Goal: Find specific page/section: Find specific page/section

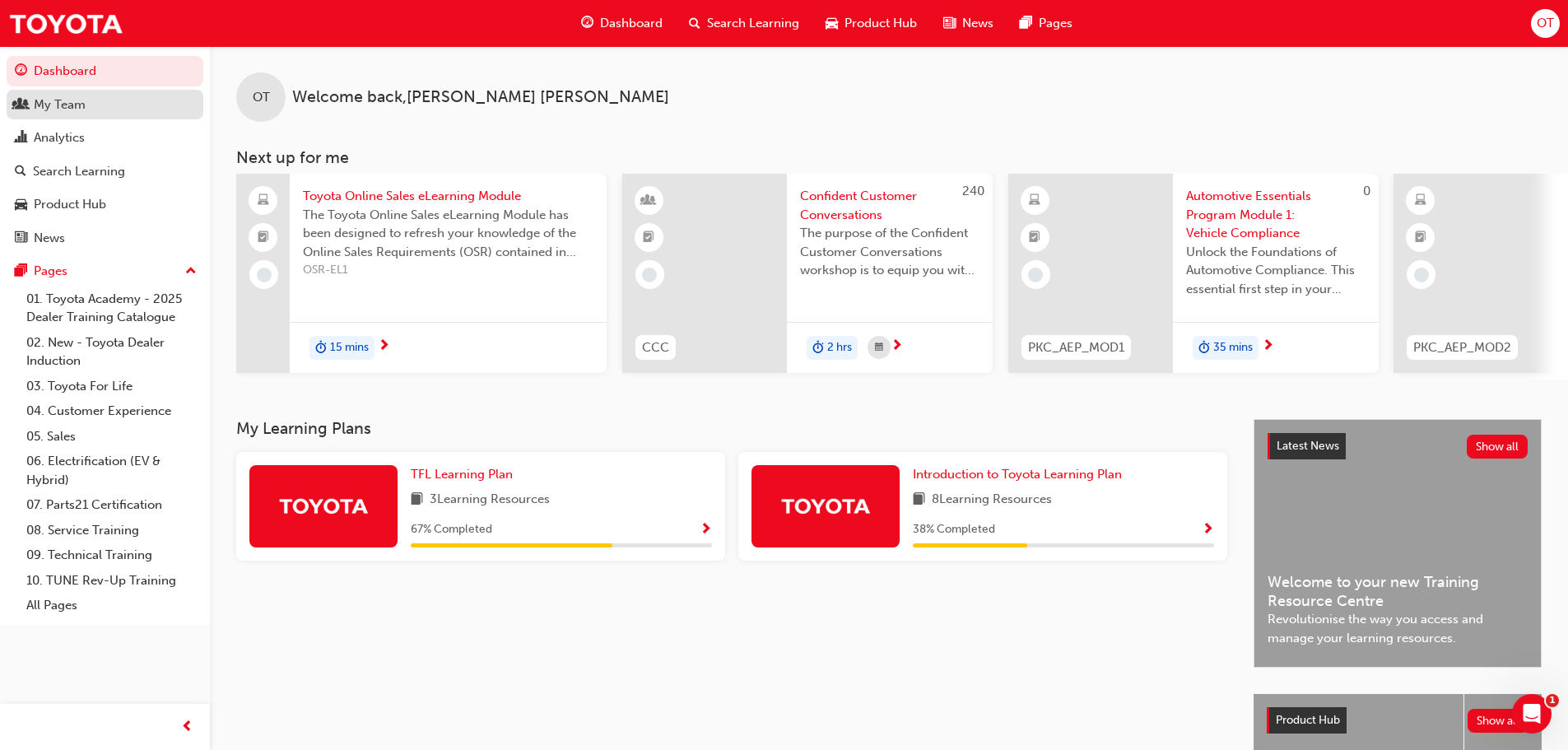
click at [79, 103] on div "My Team" at bounding box center [60, 104] width 52 height 19
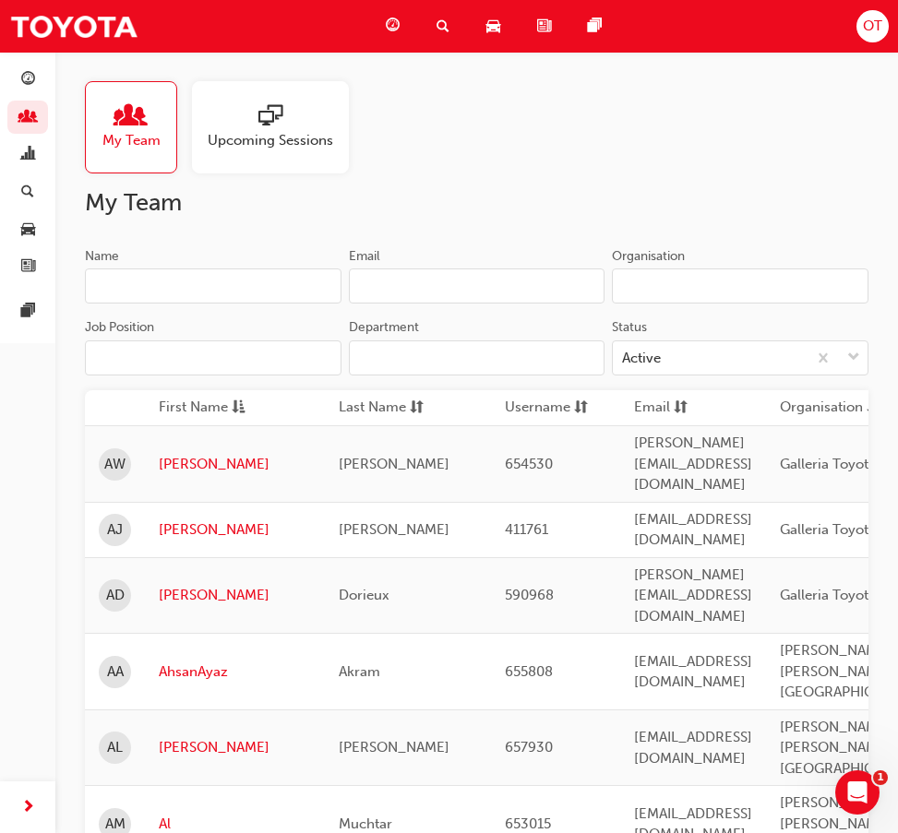
click at [271, 287] on input "Name" at bounding box center [213, 286] width 257 height 35
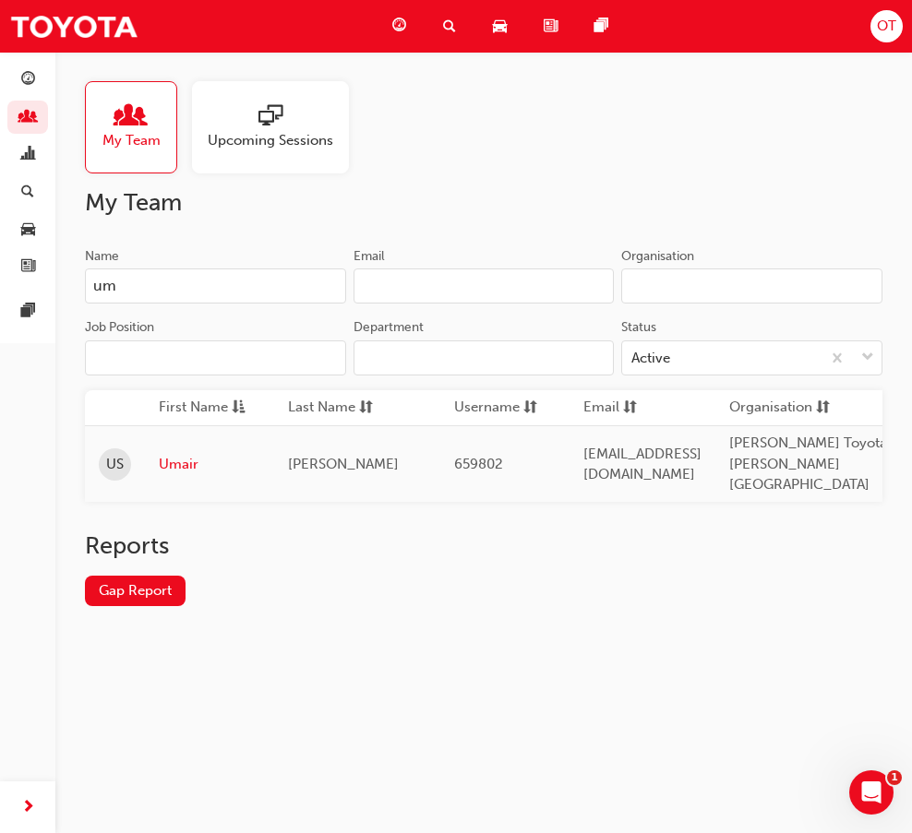
type input "u"
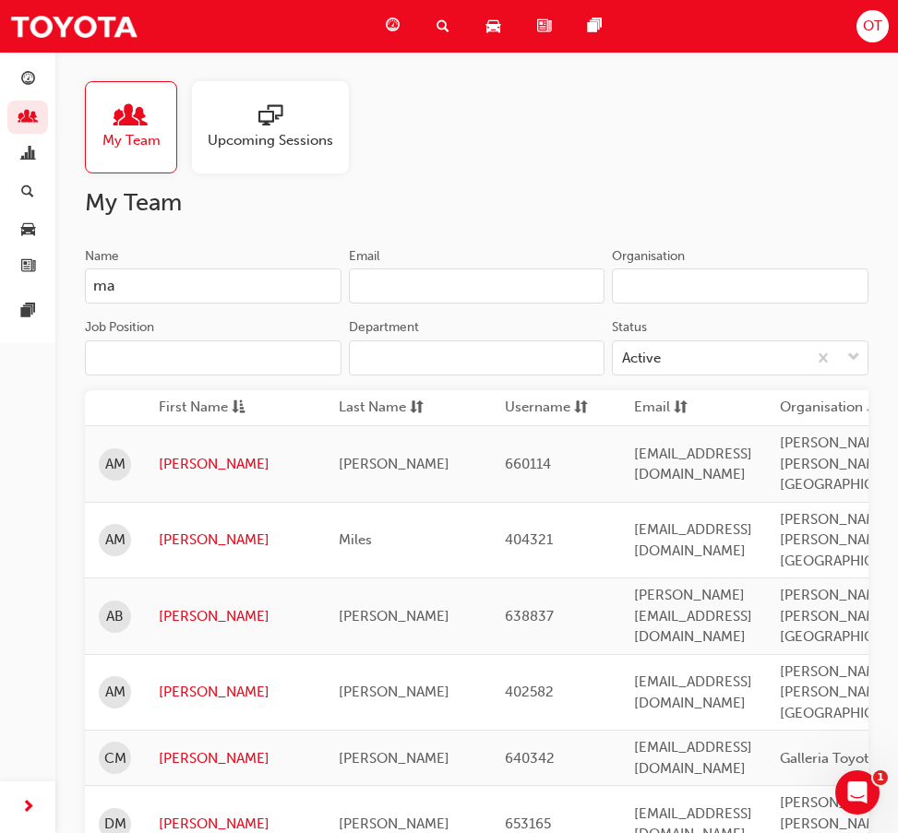
type input "m"
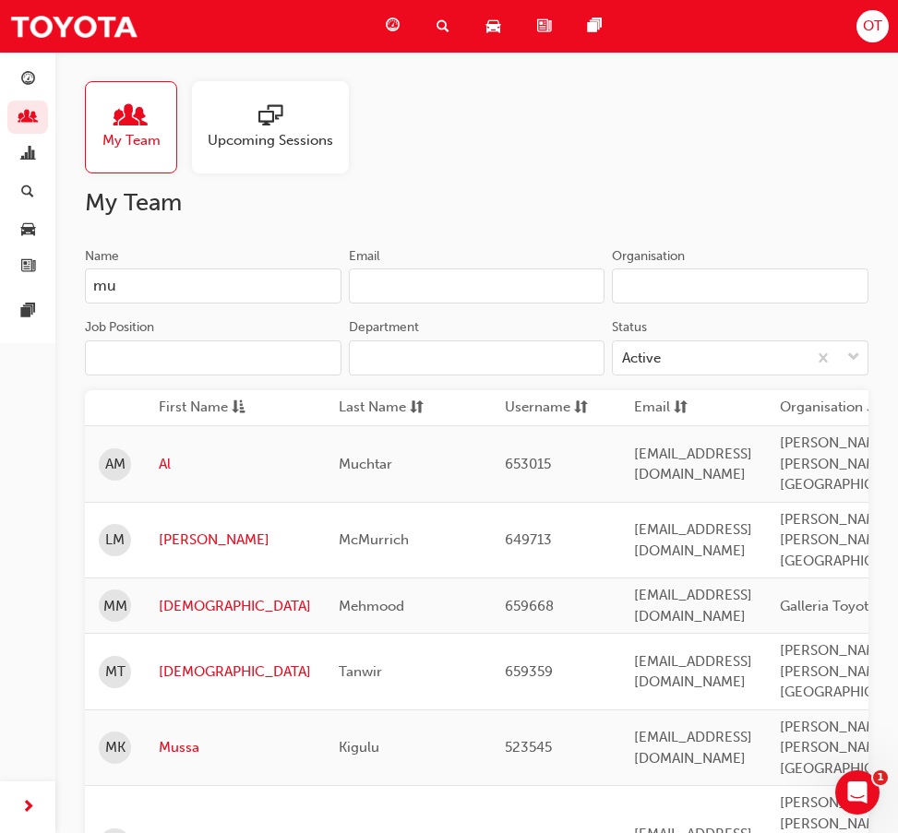
type input "m"
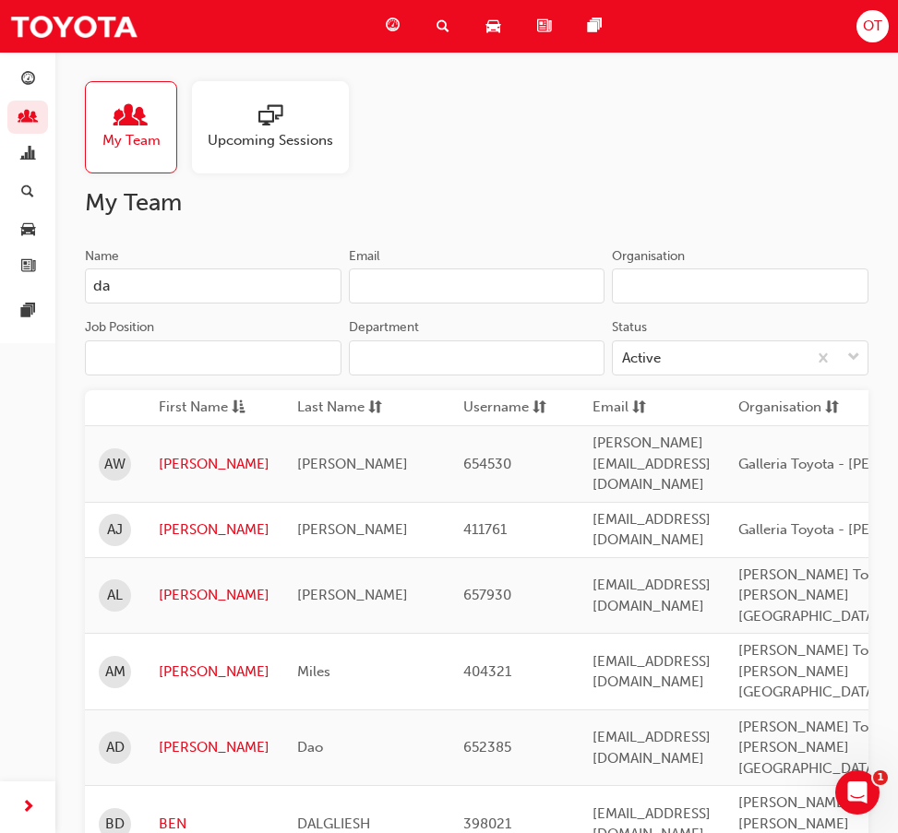
type input "d"
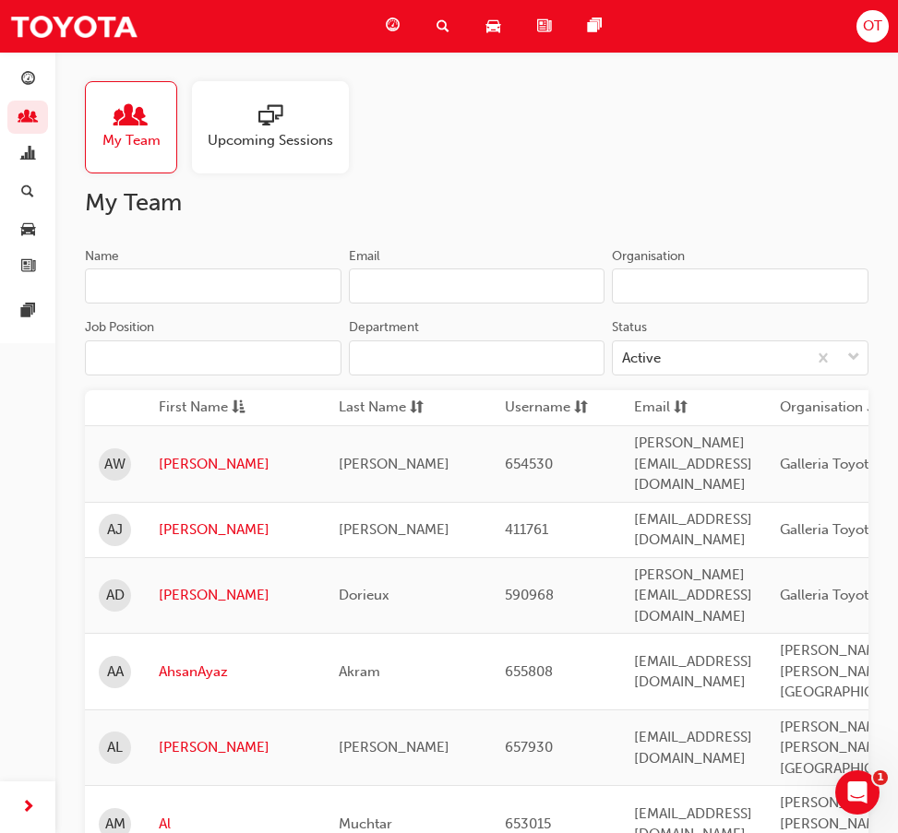
click at [160, 291] on input "Name" at bounding box center [213, 286] width 257 height 35
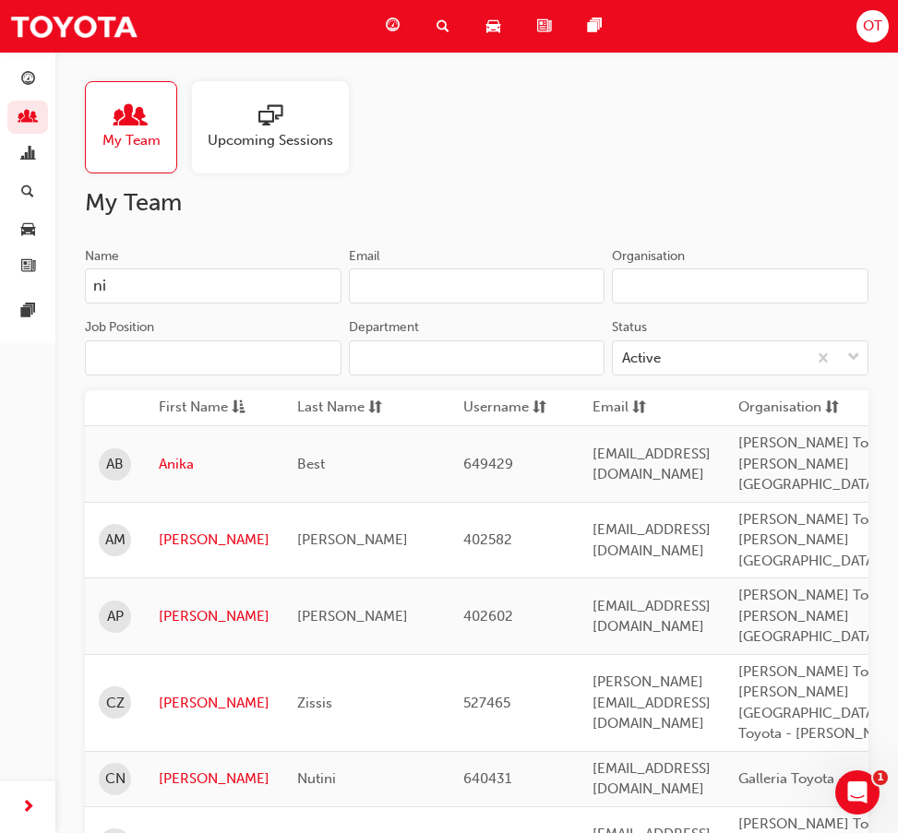
type input "n"
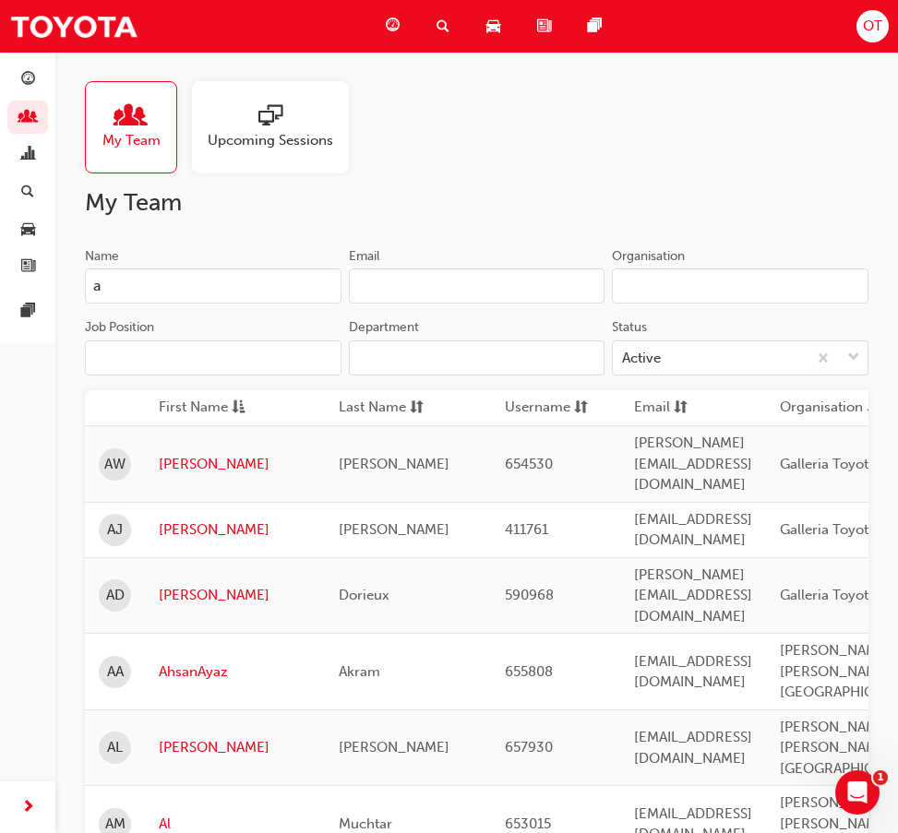
type input "a"
click at [165, 295] on input "a" at bounding box center [213, 286] width 257 height 35
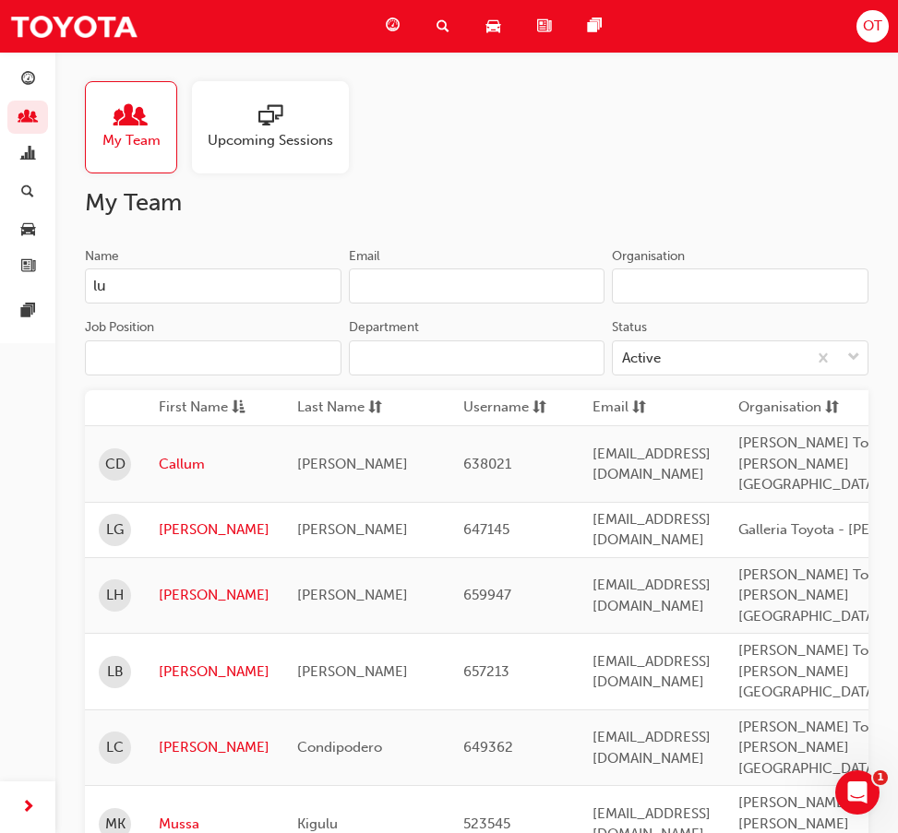
type input "l"
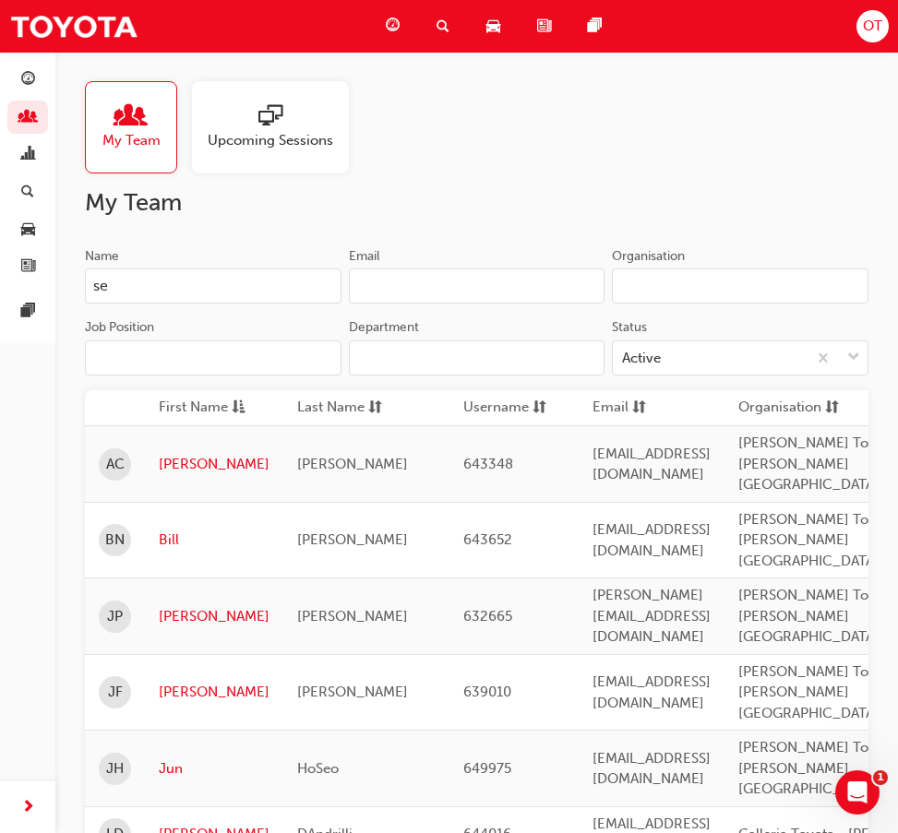
type input "s"
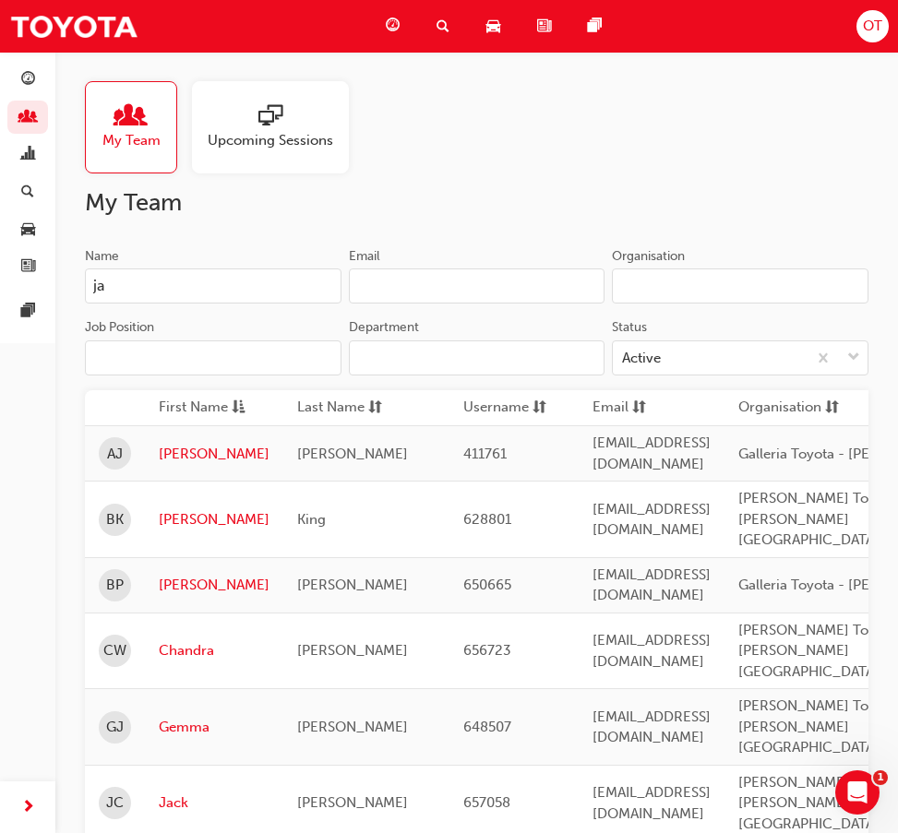
type input "j"
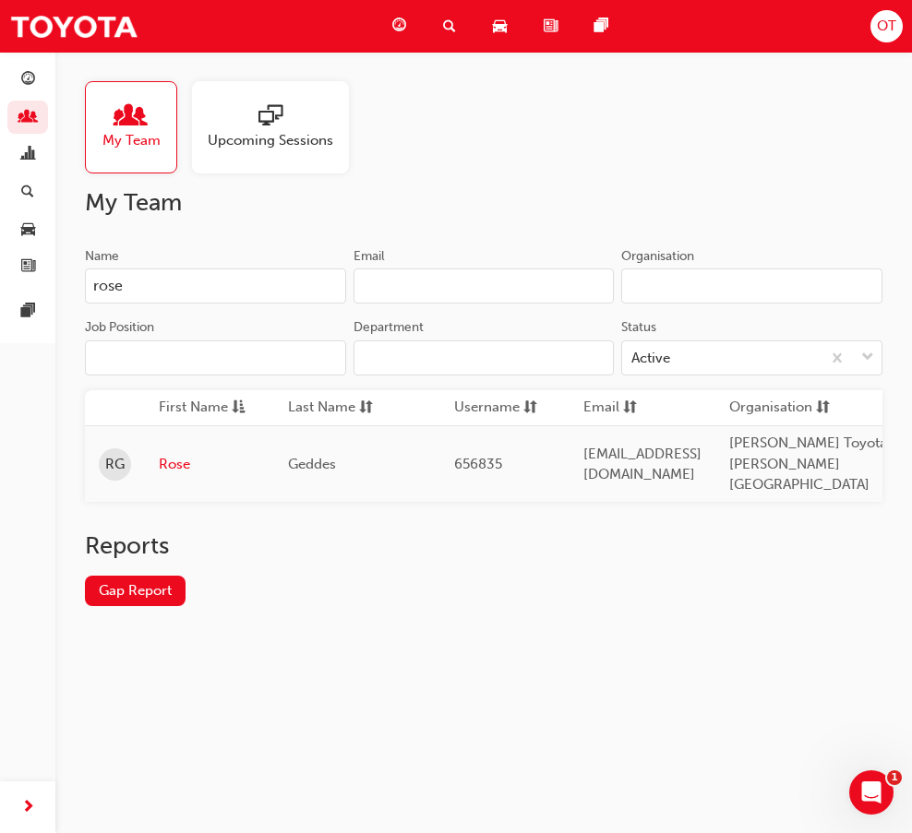
click at [243, 274] on input "rose" at bounding box center [215, 286] width 261 height 35
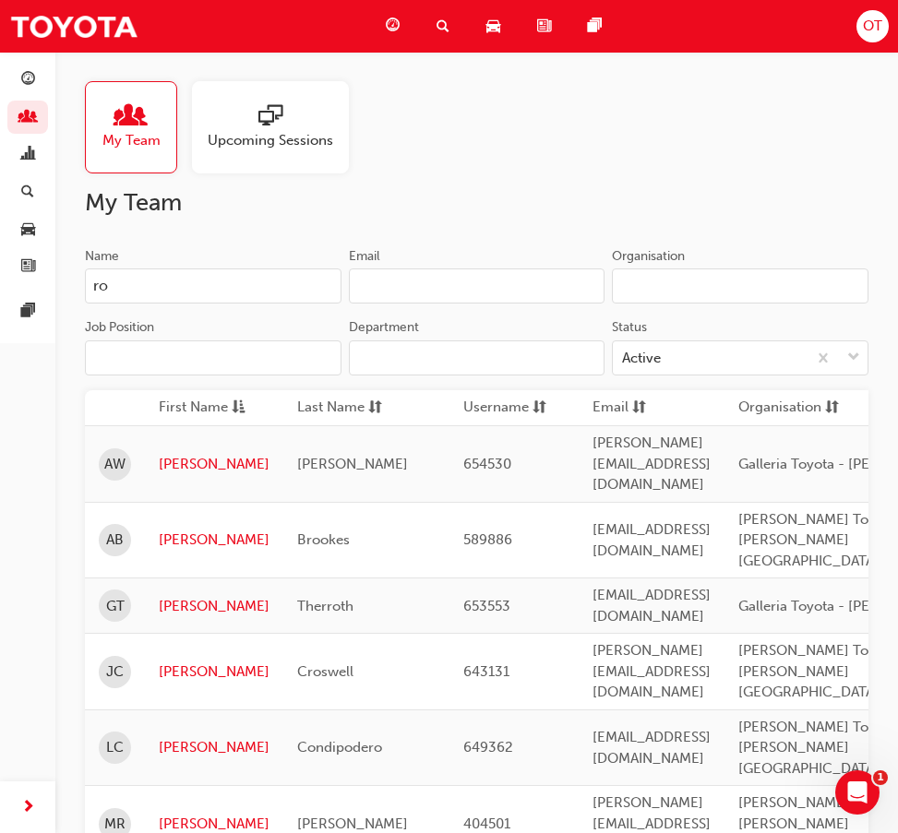
type input "r"
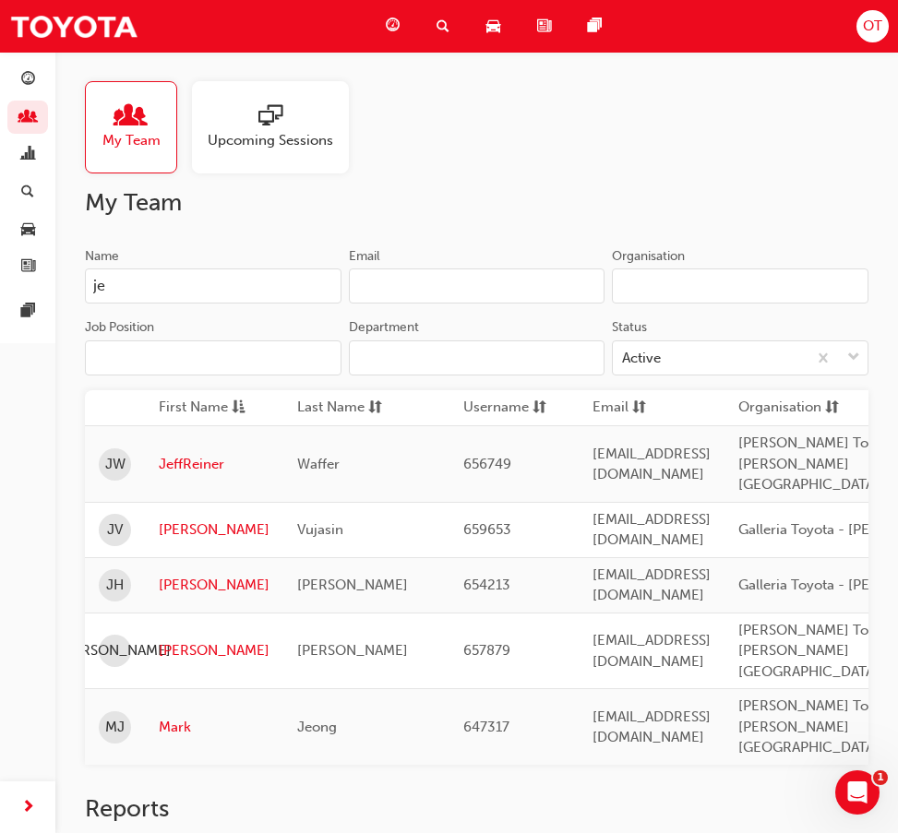
type input "j"
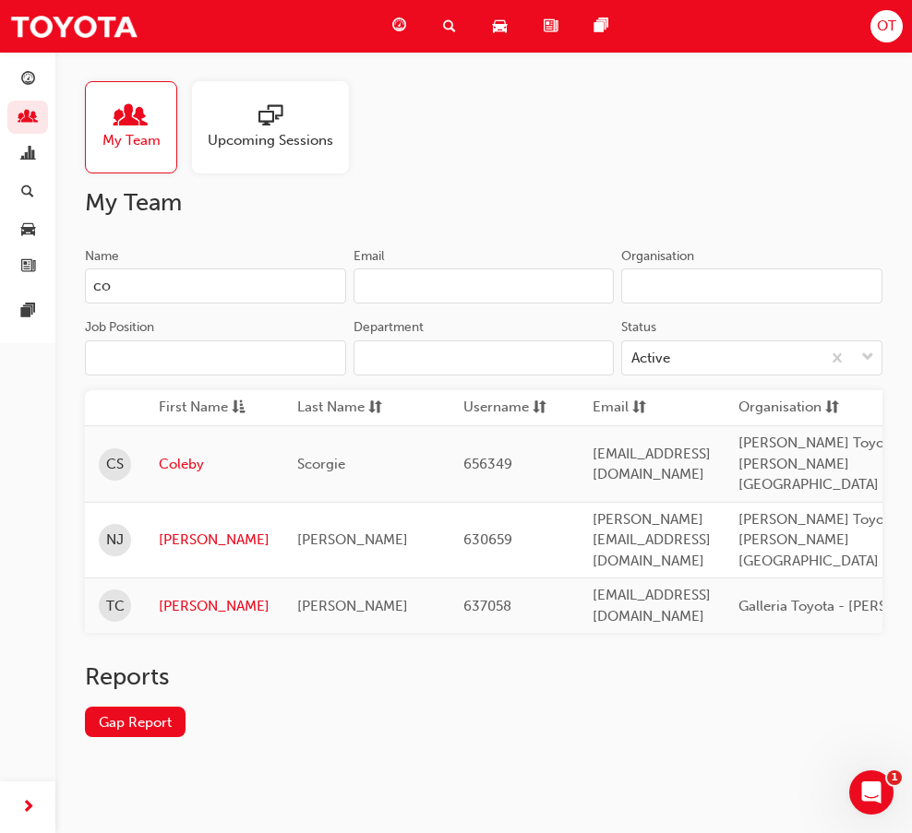
type input "c"
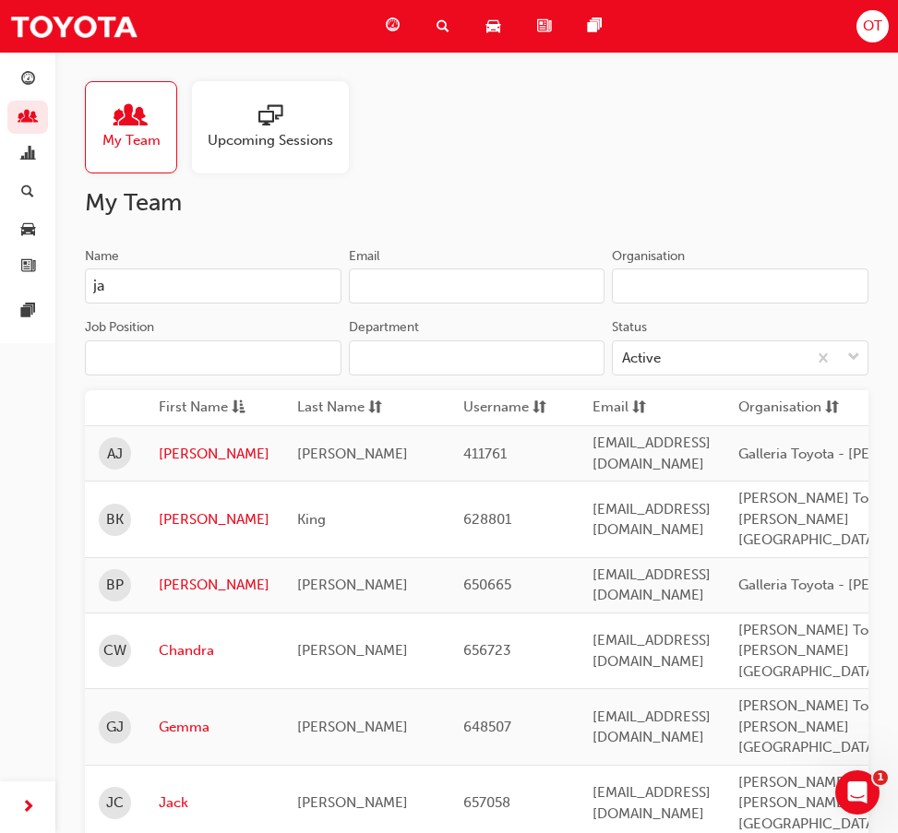
type input "j"
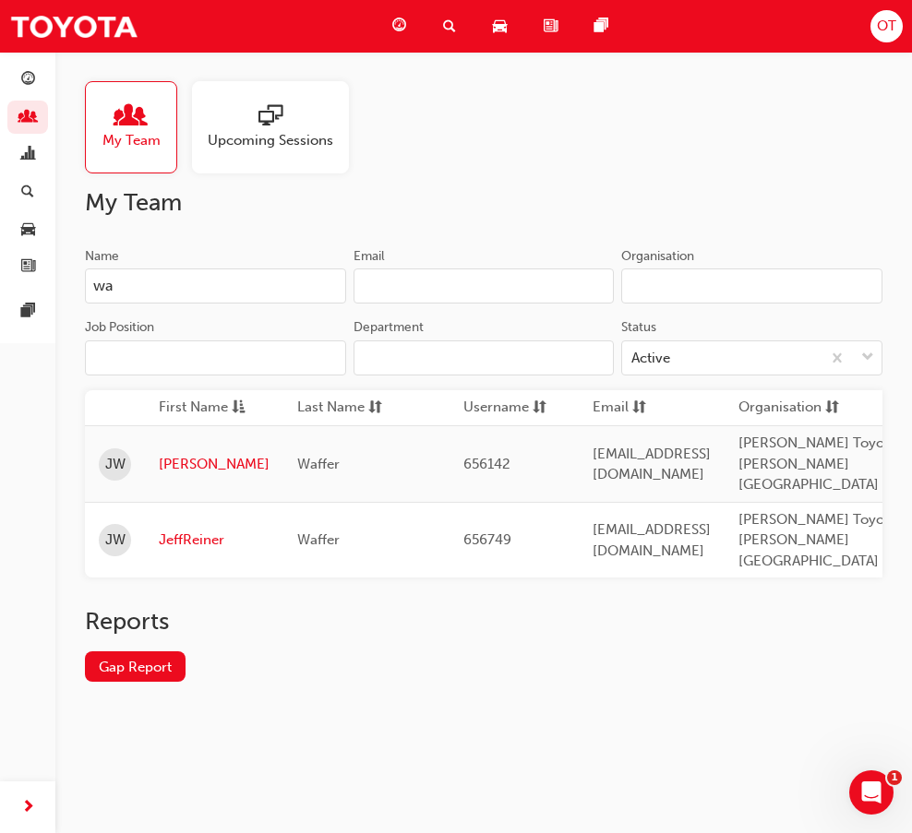
type input "w"
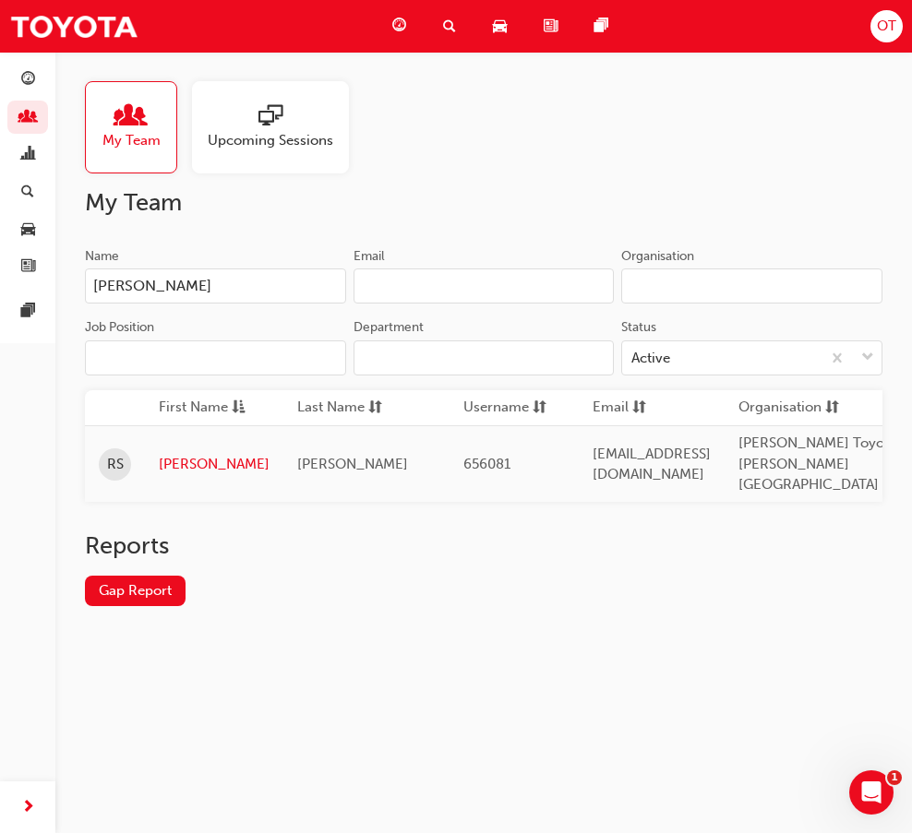
click at [272, 301] on input "[PERSON_NAME]" at bounding box center [215, 286] width 261 height 35
drag, startPoint x: 265, startPoint y: 295, endPoint x: 54, endPoint y: 279, distance: 212.0
click at [54, 279] on div "Dashboard My Team Analytics Search Learning Product Hub News Pages Pages My Tea…" at bounding box center [456, 416] width 912 height 833
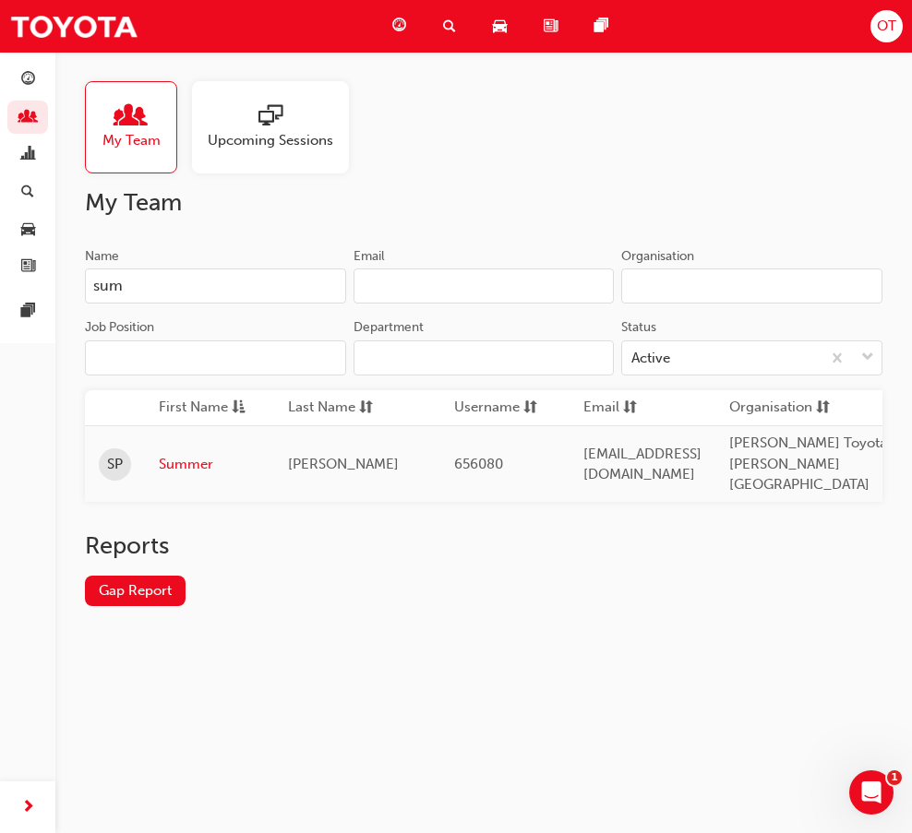
click at [818, 619] on div "Reports Gap Report" at bounding box center [483, 584] width 797 height 104
click at [270, 303] on input "sum" at bounding box center [215, 286] width 261 height 35
click at [242, 265] on div "Name" at bounding box center [215, 258] width 261 height 22
click at [242, 269] on input "sum" at bounding box center [215, 286] width 261 height 35
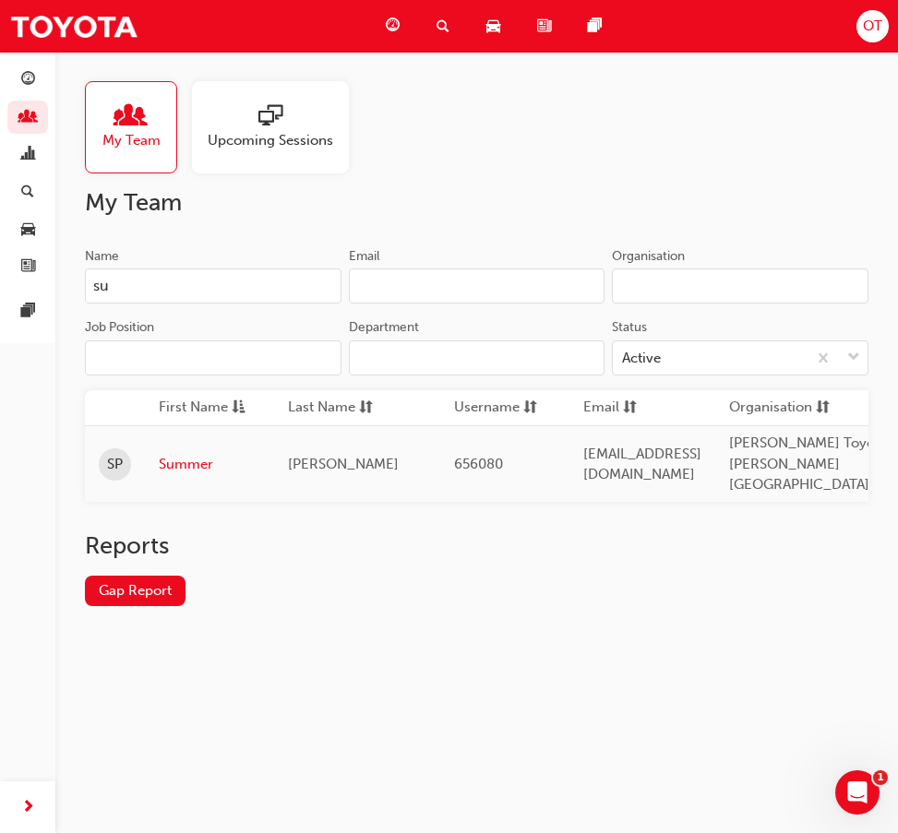
type input "s"
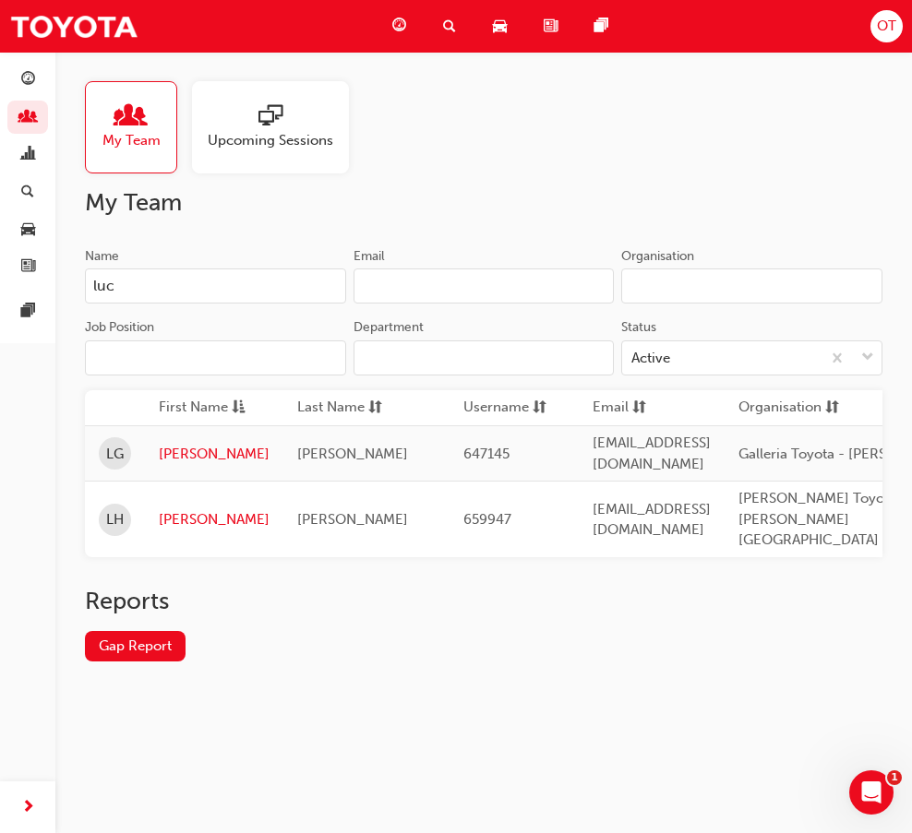
type input "luc"
click at [804, 197] on h2 "My Team" at bounding box center [483, 203] width 797 height 30
